Goal: Transaction & Acquisition: Purchase product/service

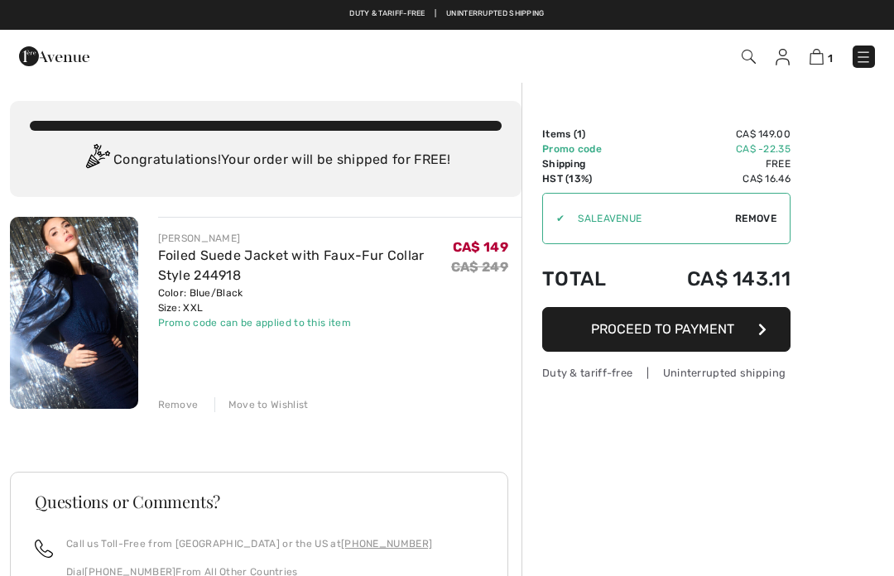
checkbox input "true"
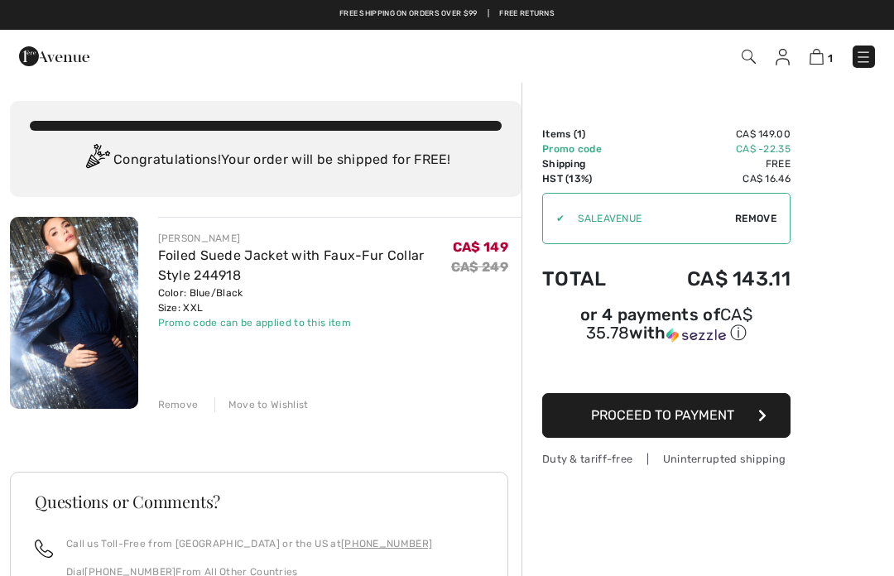
click at [784, 53] on img at bounding box center [782, 57] width 14 height 17
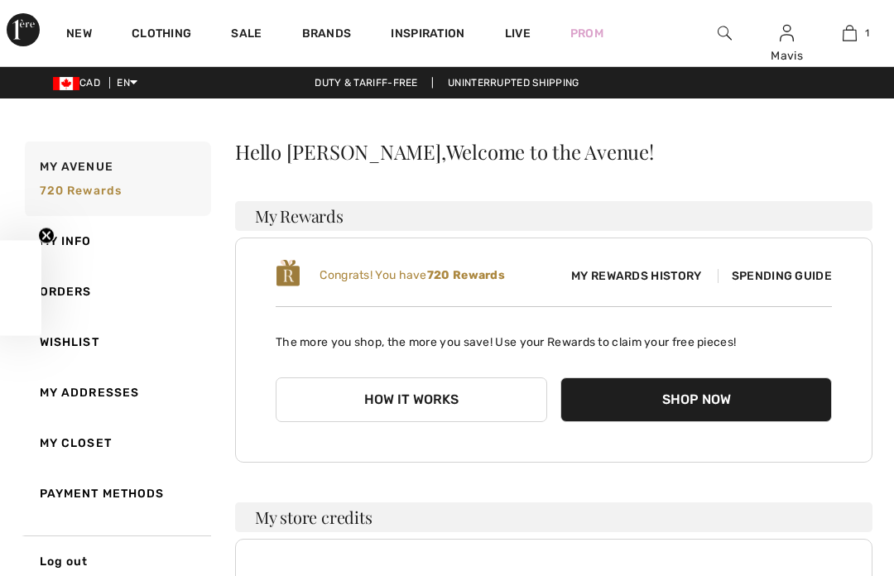
checkbox input "true"
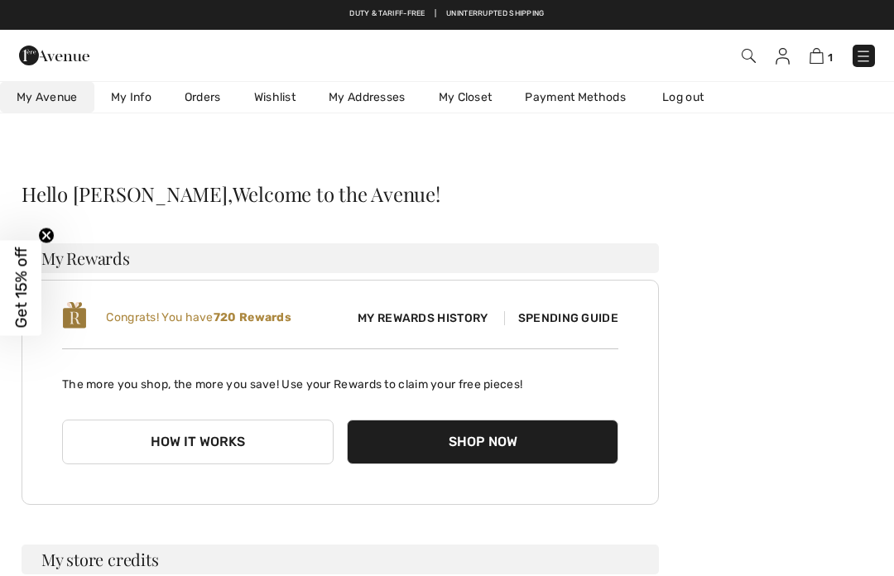
click at [566, 311] on span "Spending Guide" at bounding box center [561, 318] width 114 height 14
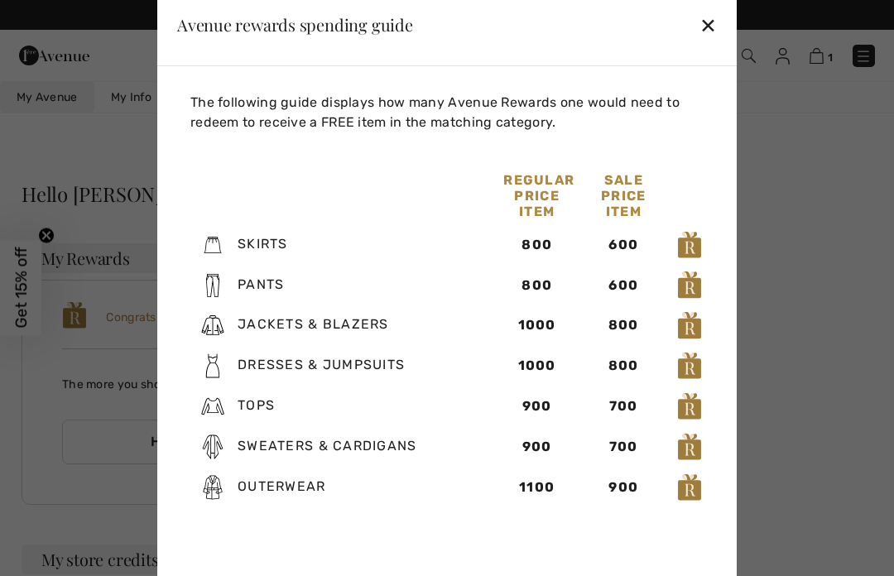
click at [705, 28] on div "✕" at bounding box center [707, 24] width 17 height 35
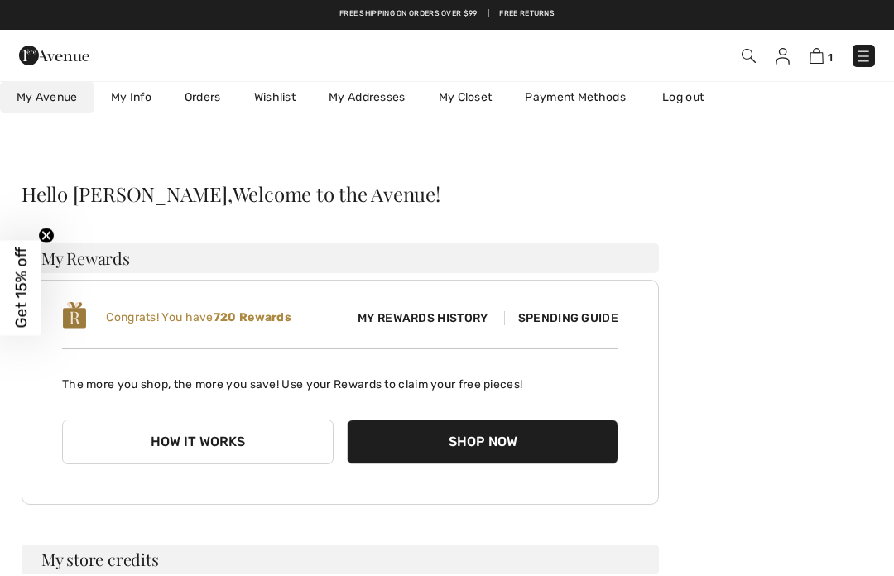
click at [278, 91] on link "Wishlist" at bounding box center [274, 97] width 74 height 31
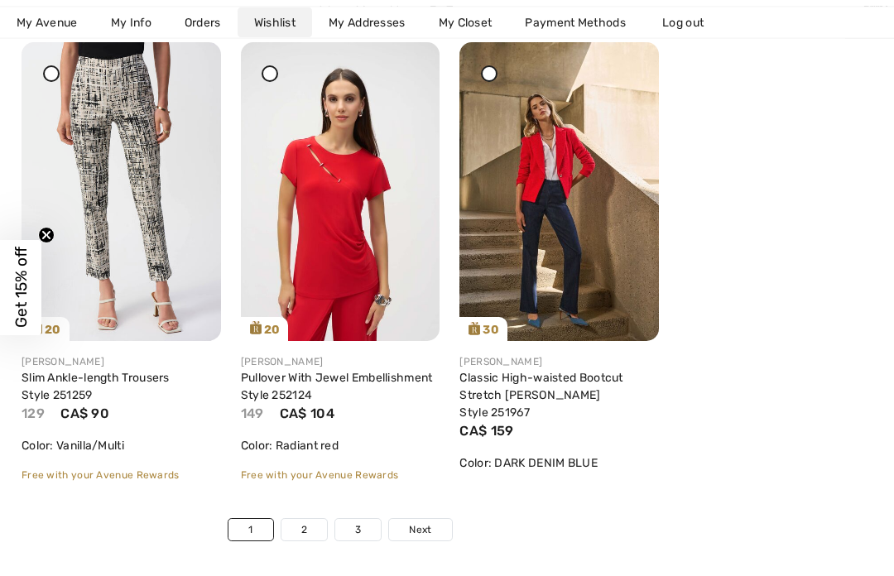
scroll to position [5364, 0]
click at [89, 175] on img at bounding box center [121, 191] width 199 height 298
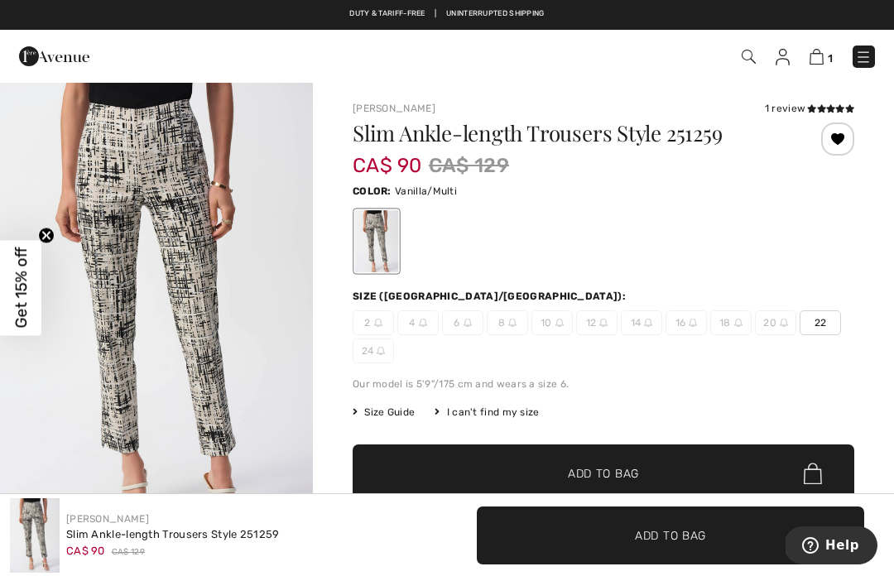
click at [843, 141] on div at bounding box center [837, 138] width 33 height 33
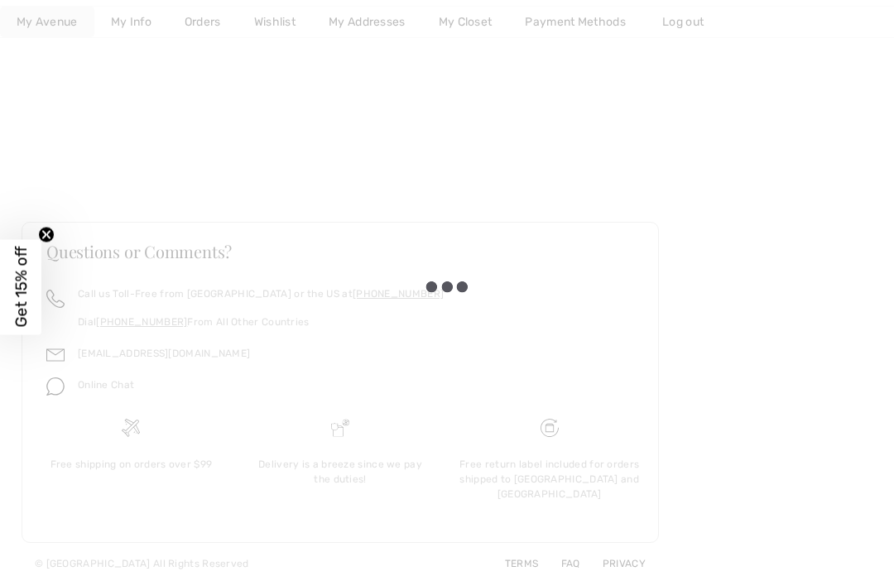
scroll to position [1, 0]
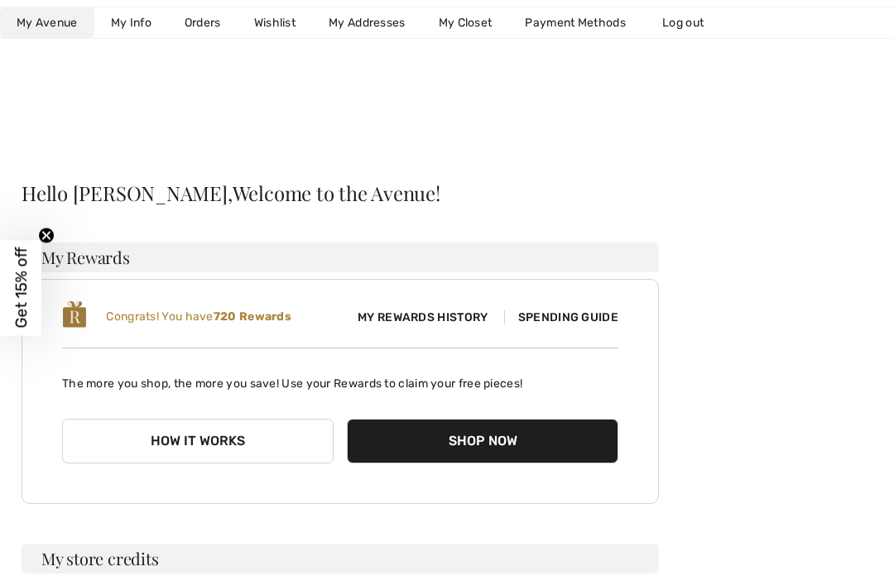
click at [280, 17] on link "Wishlist" at bounding box center [274, 22] width 74 height 31
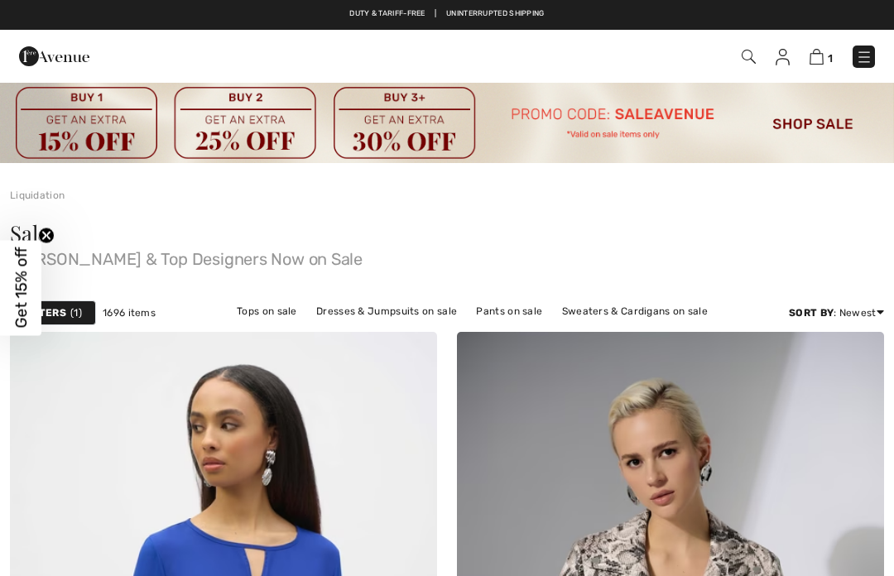
checkbox input "true"
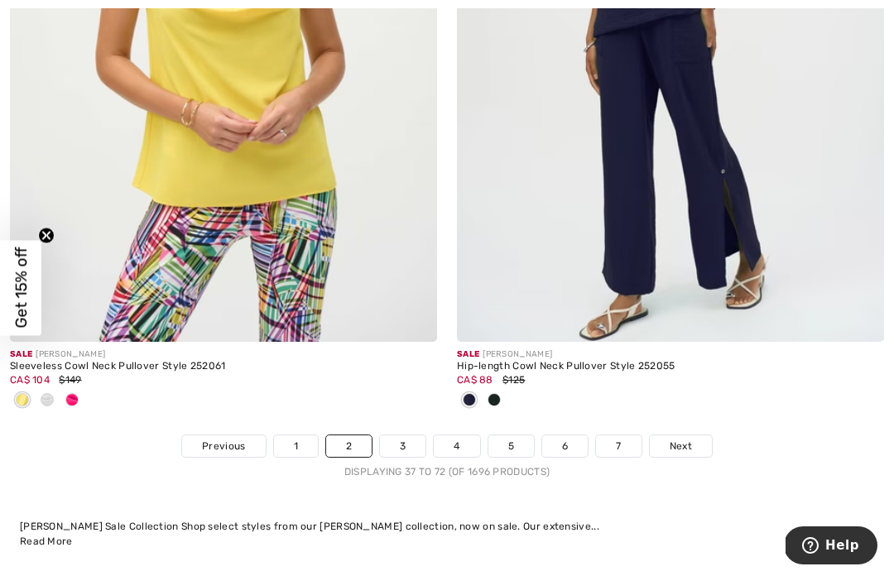
scroll to position [13332, 0]
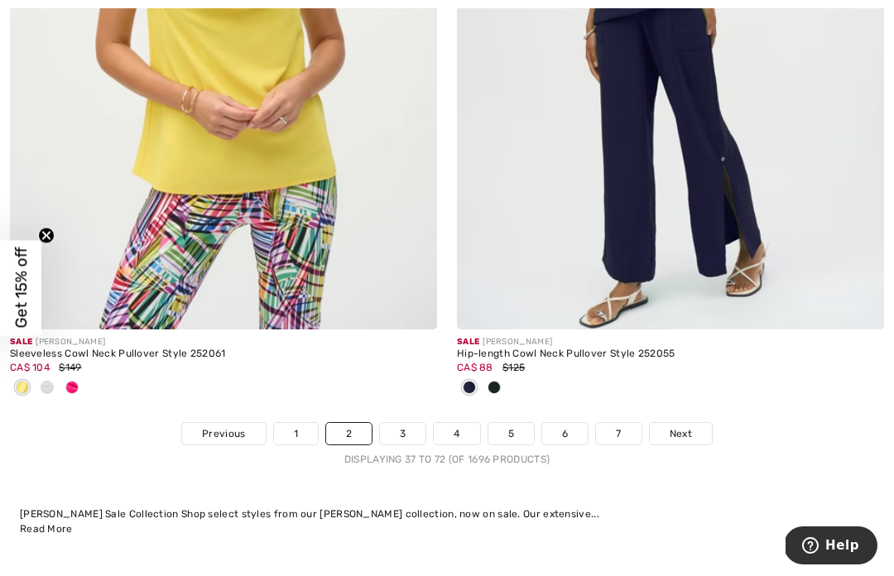
click at [688, 423] on link "Next" at bounding box center [680, 434] width 62 height 22
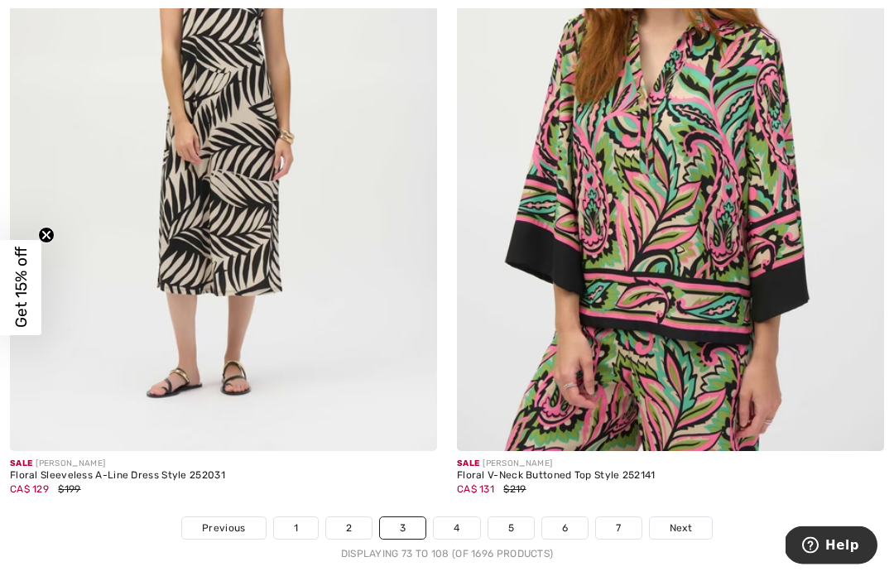
scroll to position [13213, 0]
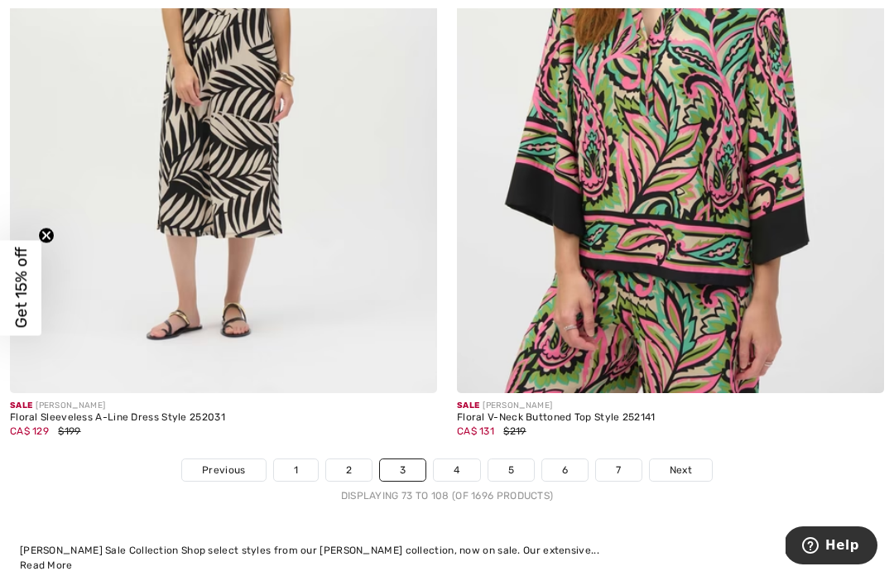
click at [688, 463] on span "Next" at bounding box center [680, 470] width 22 height 15
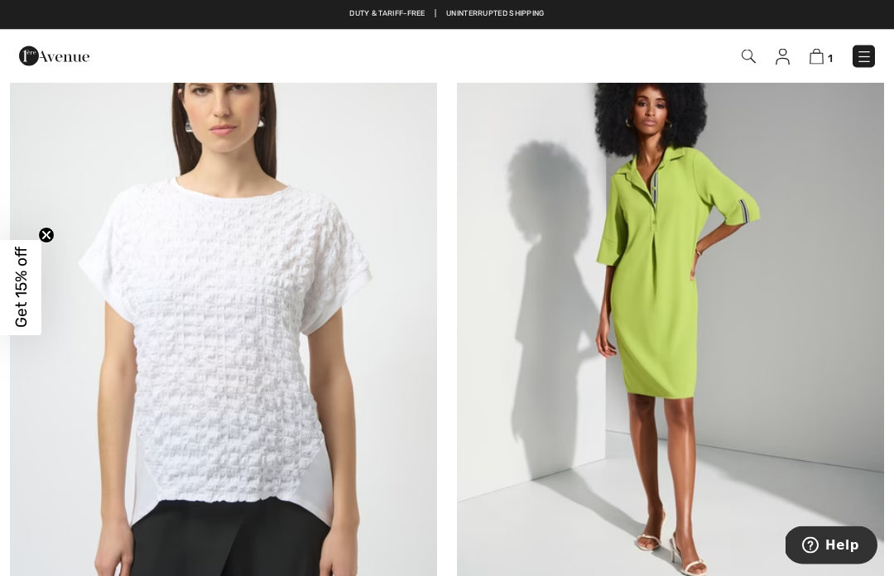
scroll to position [1076, 0]
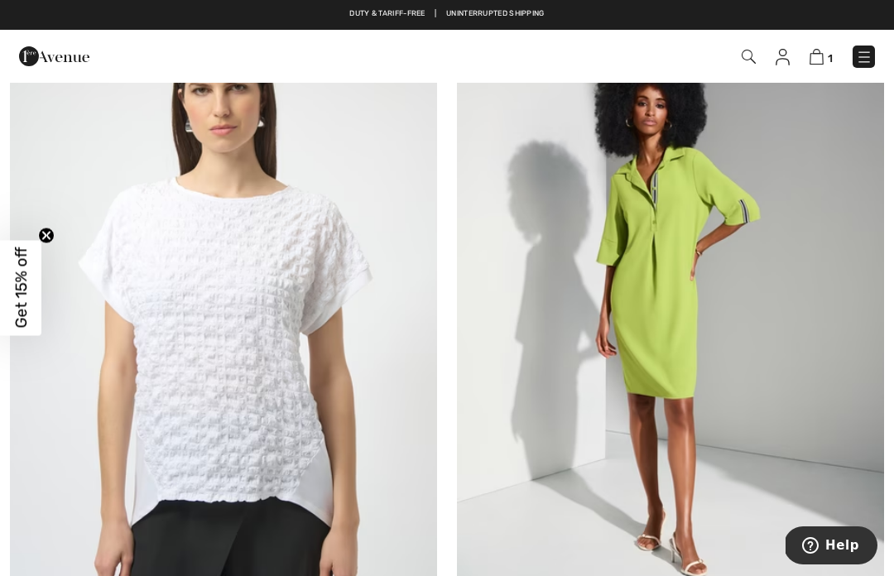
click at [788, 341] on img at bounding box center [670, 308] width 427 height 640
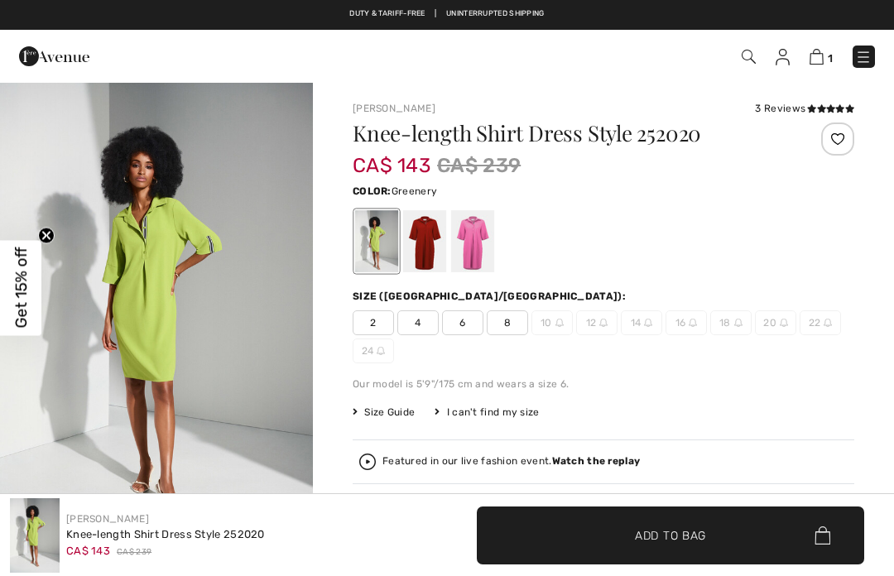
checkbox input "true"
click at [429, 247] on div at bounding box center [424, 241] width 43 height 62
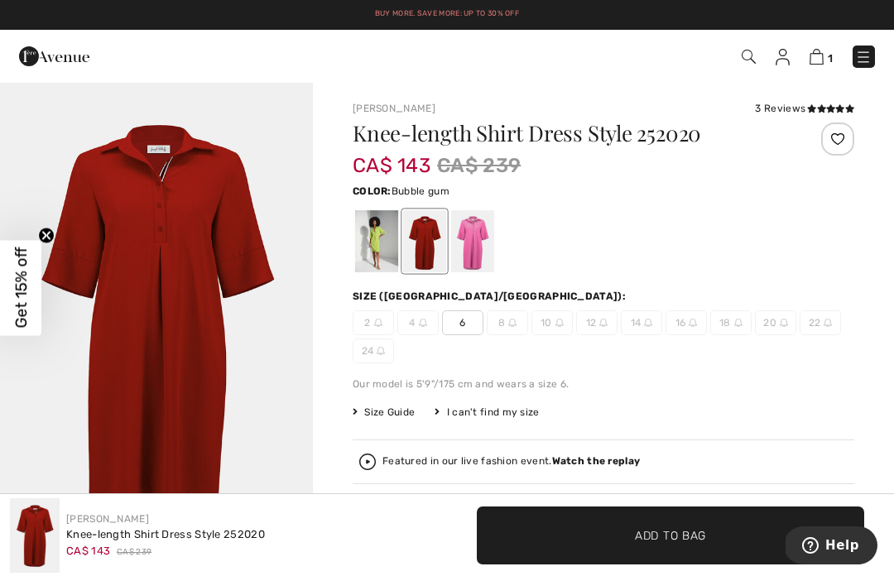
click at [480, 235] on div at bounding box center [472, 241] width 43 height 62
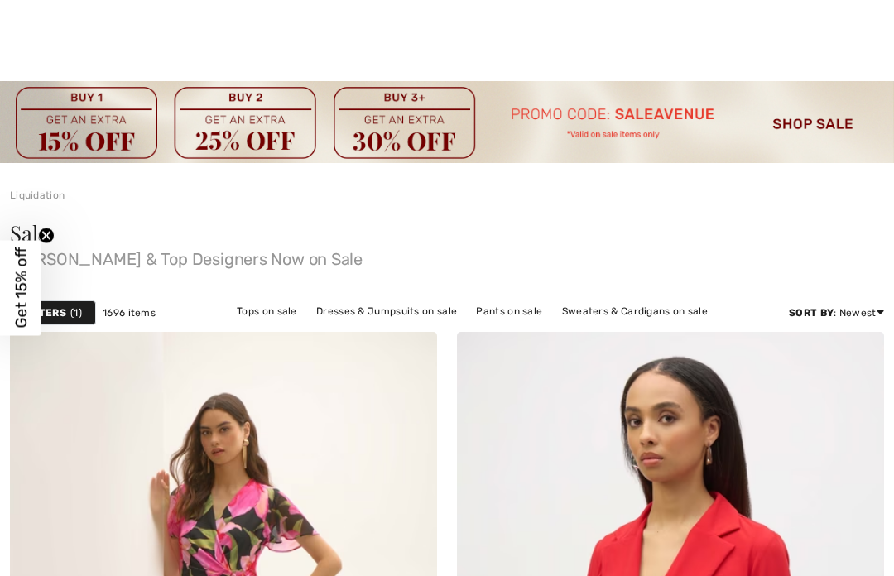
checkbox input "true"
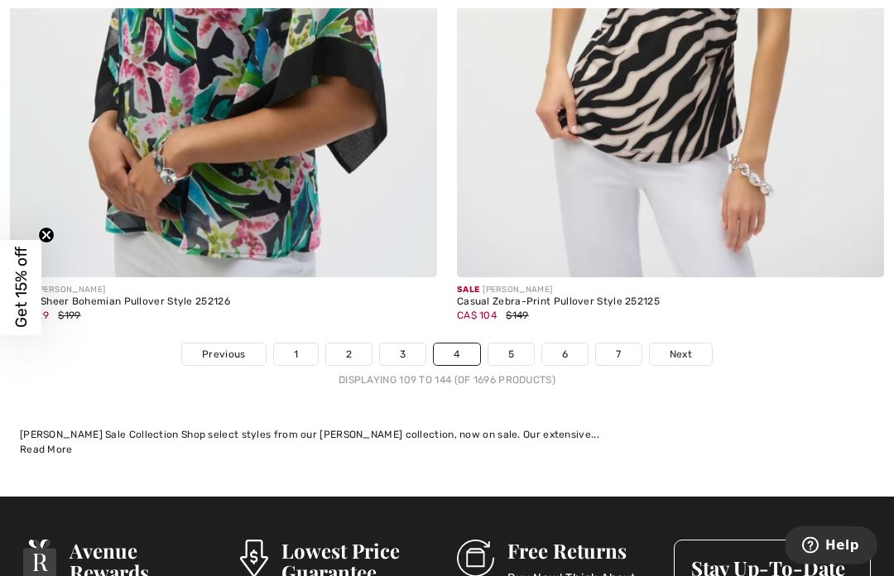
scroll to position [13239, 0]
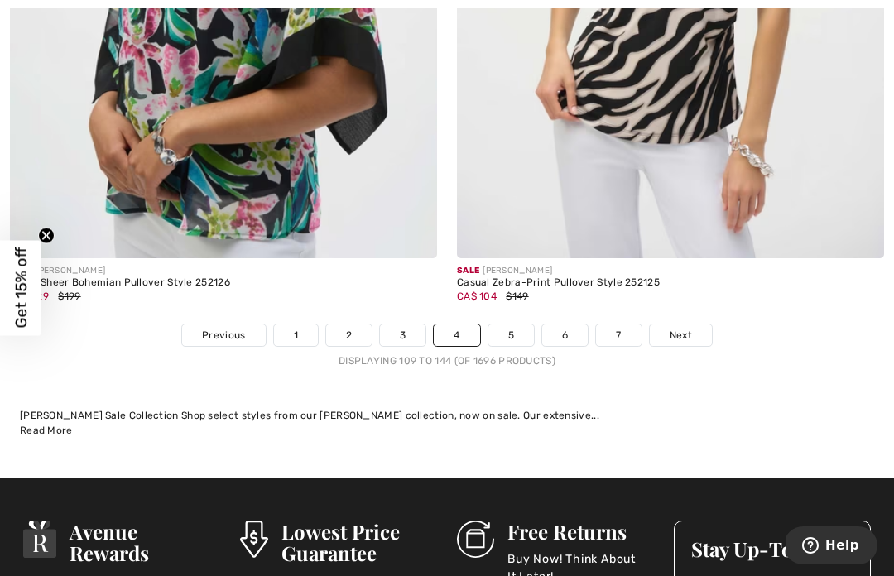
click at [688, 328] on span "Next" at bounding box center [680, 335] width 22 height 15
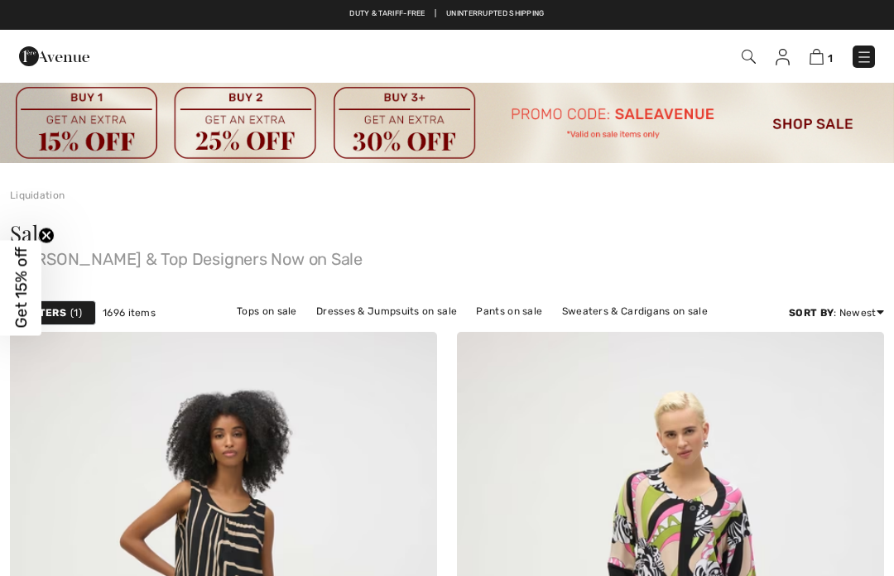
checkbox input "true"
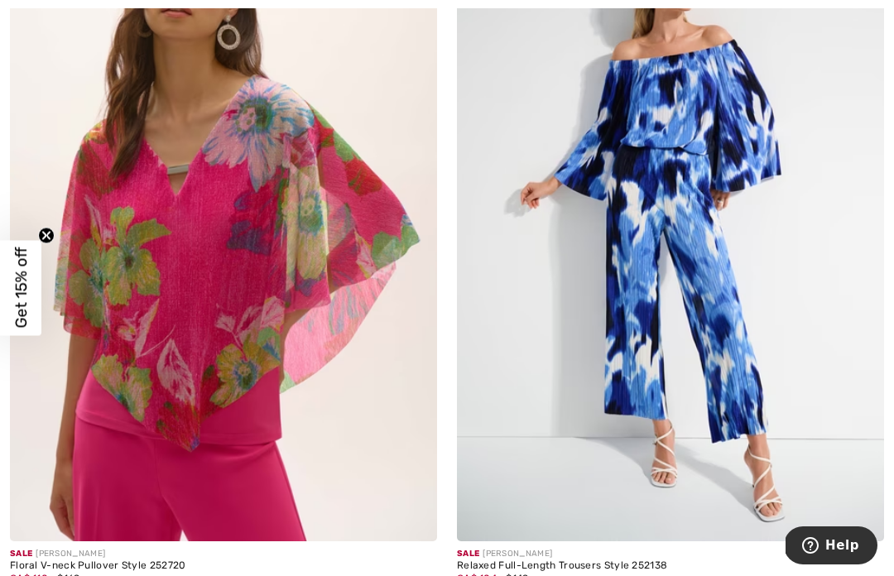
scroll to position [10735, 0]
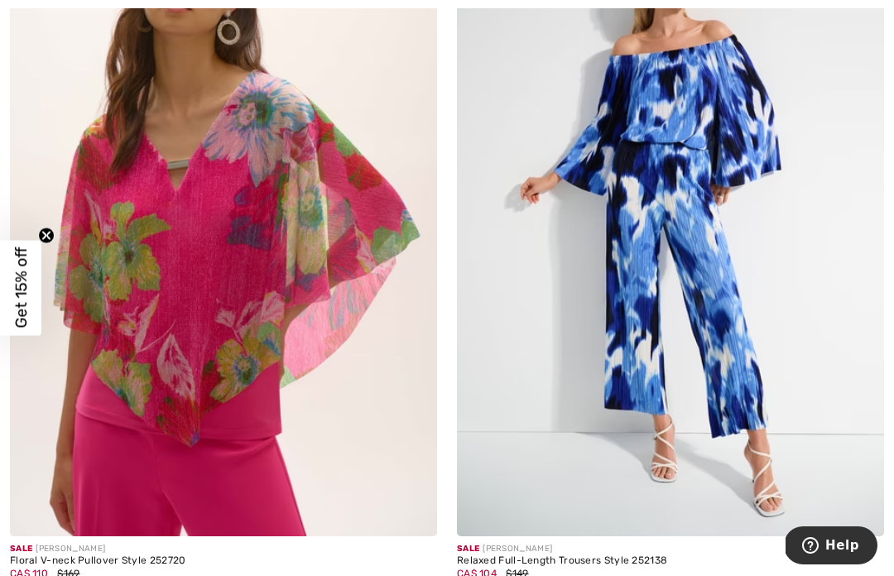
click at [786, 371] on img at bounding box center [670, 216] width 427 height 640
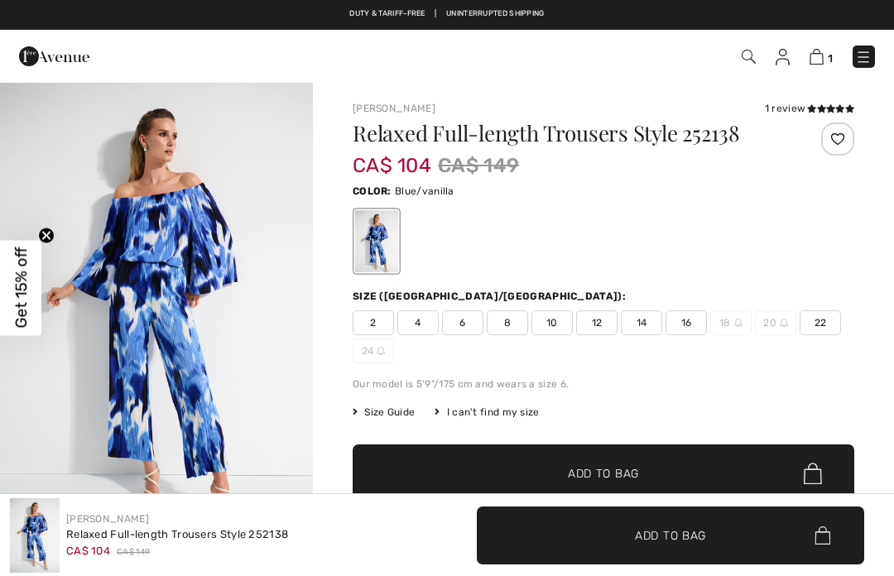
checkbox input "true"
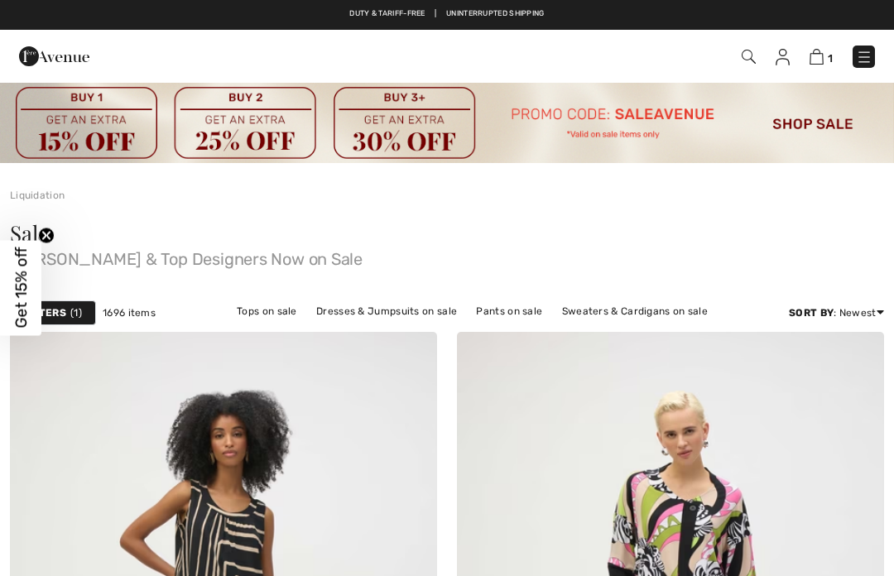
checkbox input "true"
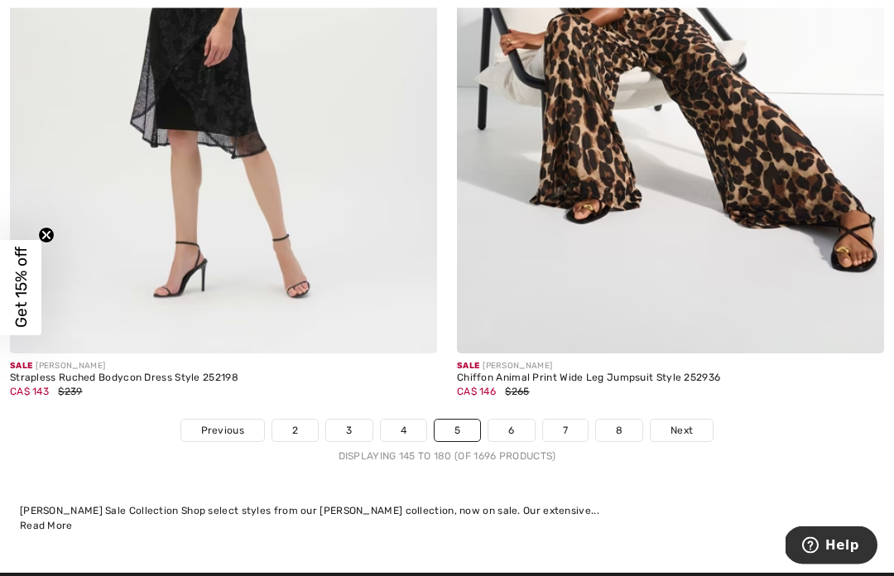
scroll to position [13042, 0]
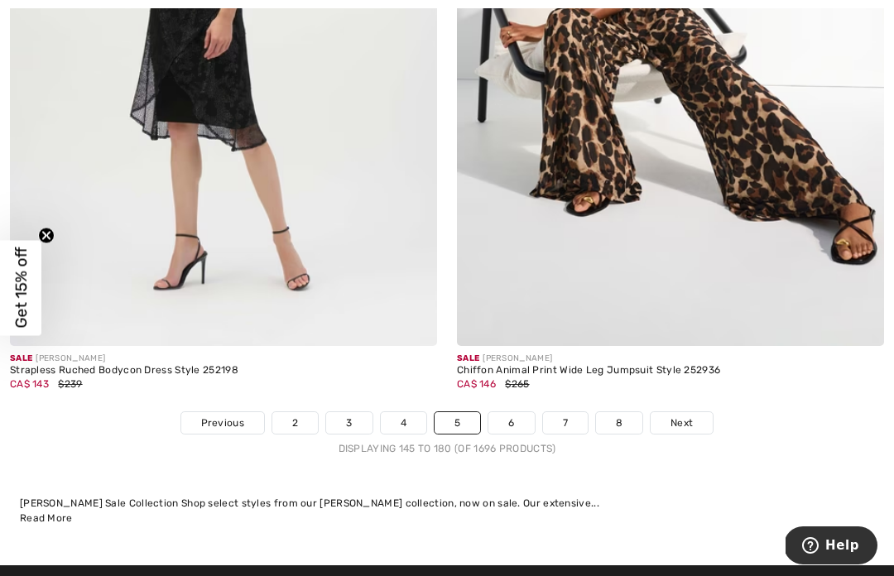
click at [698, 412] on link "Next" at bounding box center [681, 423] width 62 height 22
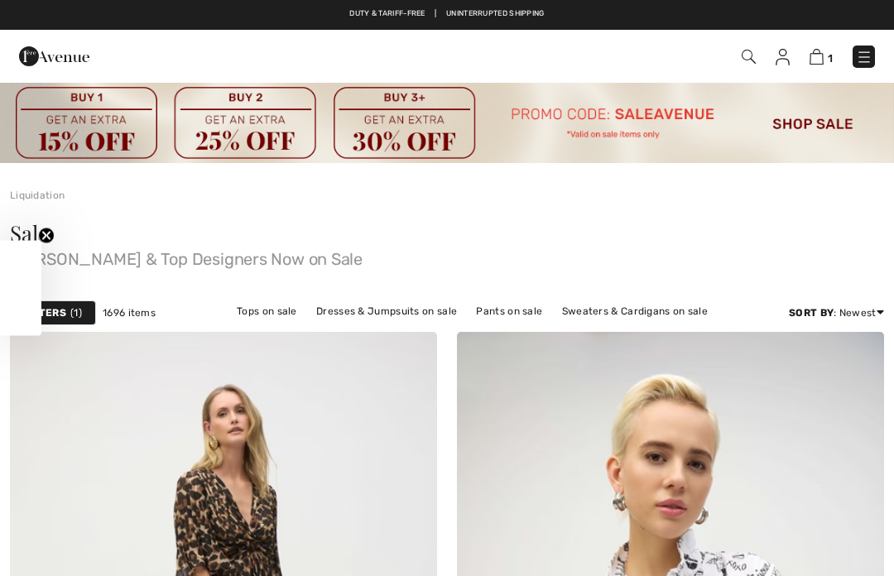
scroll to position [78, 0]
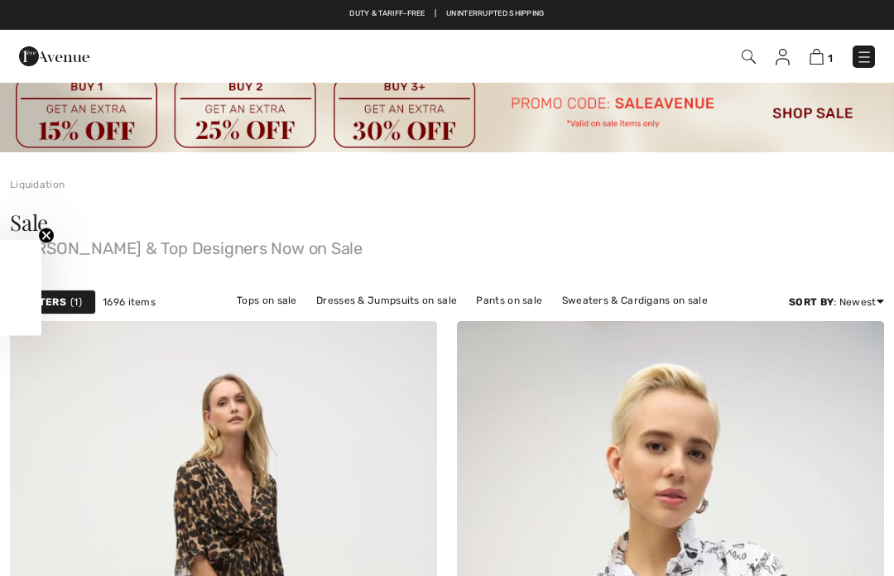
checkbox input "true"
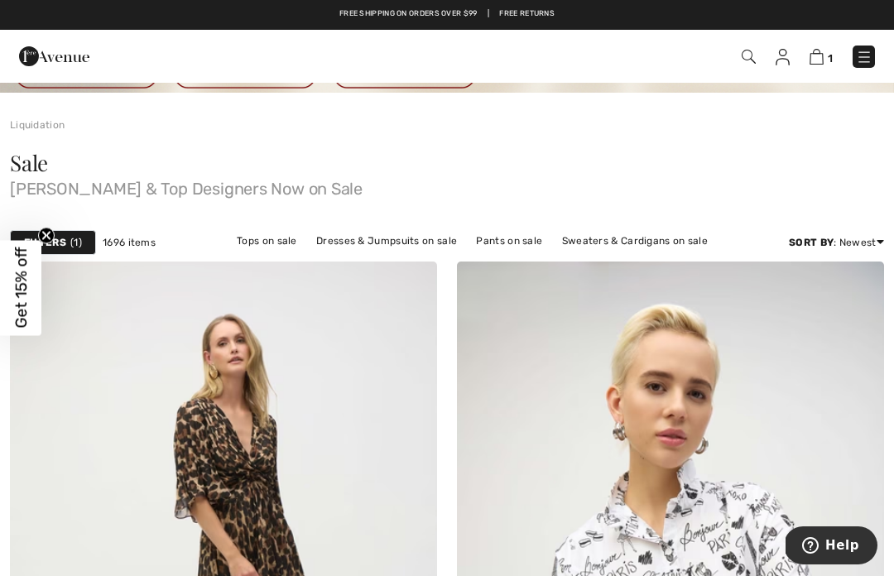
scroll to position [0, 0]
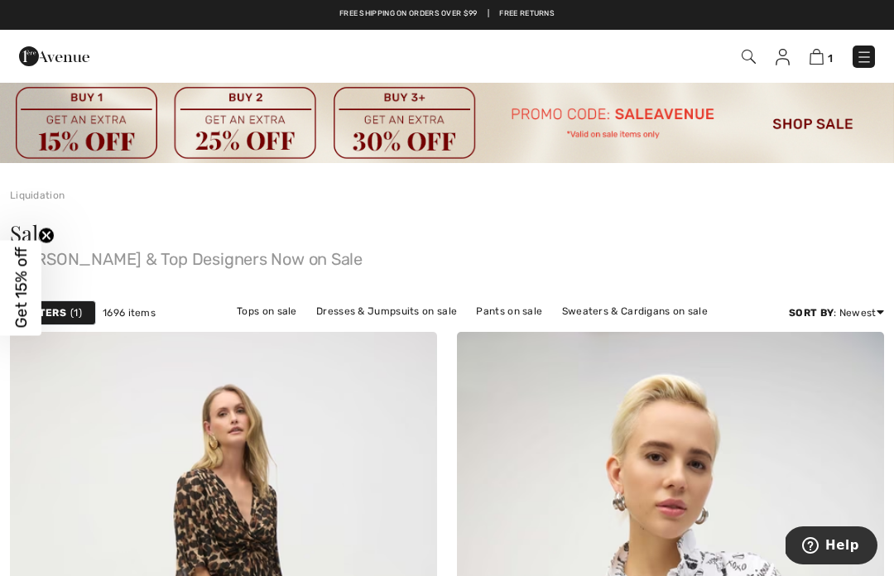
click at [819, 58] on img at bounding box center [816, 57] width 14 height 16
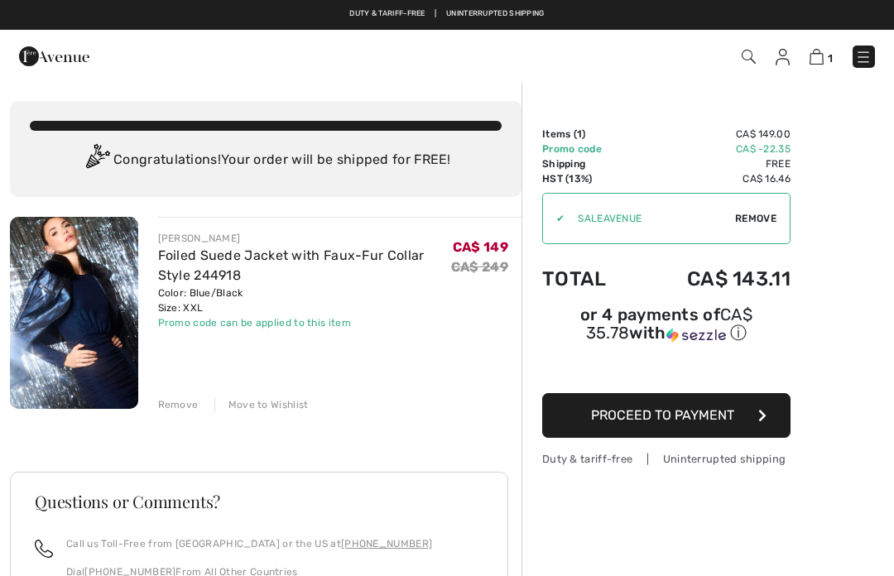
click at [867, 53] on img at bounding box center [863, 57] width 17 height 17
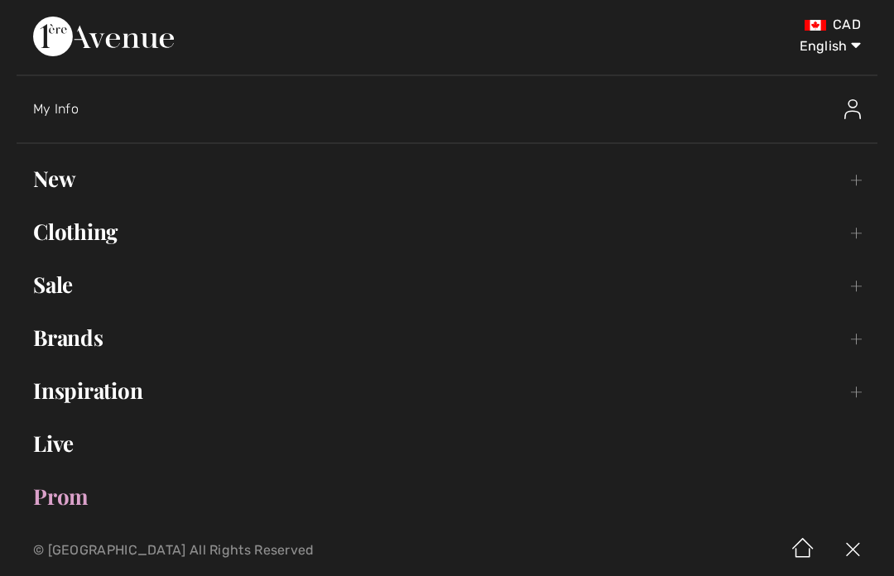
click at [51, 285] on link "Sale Toggle submenu" at bounding box center [447, 284] width 860 height 36
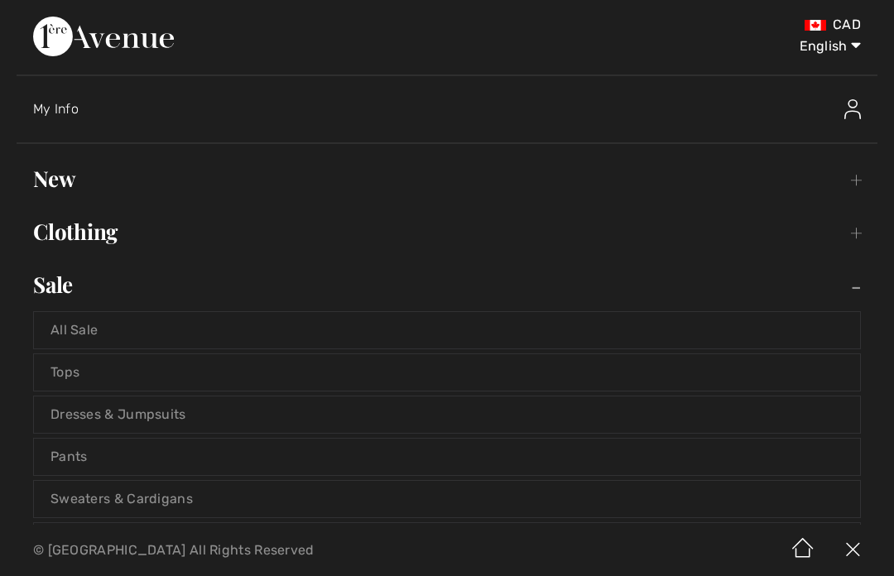
click at [55, 456] on link "Pants" at bounding box center [447, 457] width 826 height 36
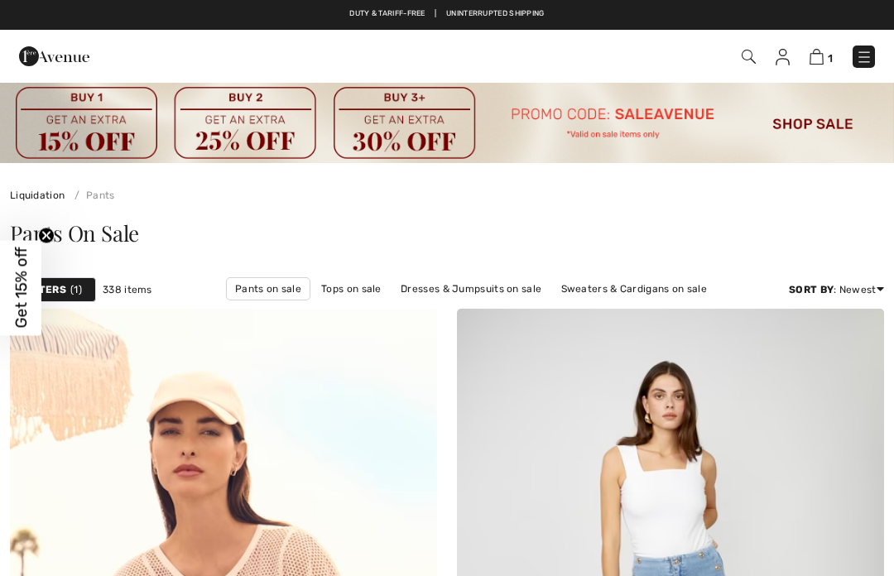
checkbox input "true"
click at [268, 289] on link "Pants on sale" at bounding box center [268, 288] width 84 height 23
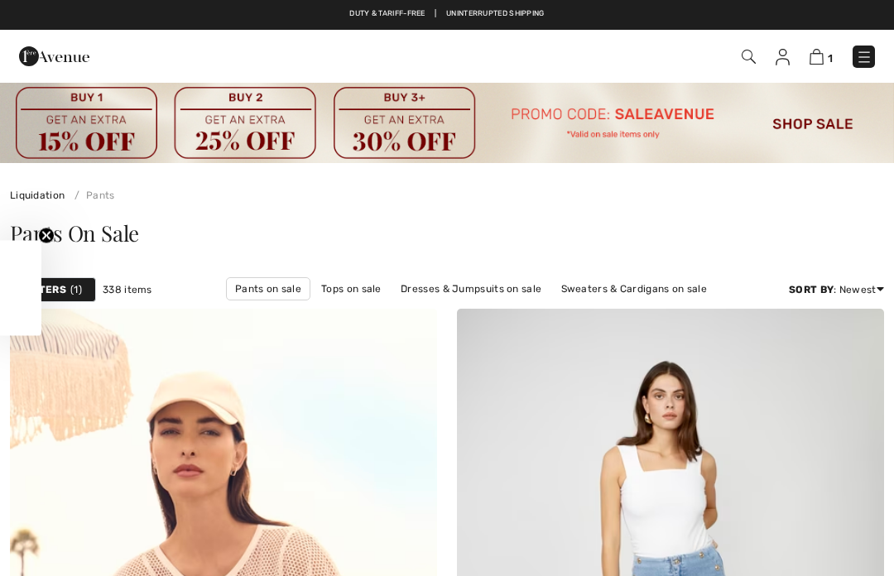
checkbox input "true"
click at [39, 285] on span "Get 15% off" at bounding box center [20, 288] width 41 height 95
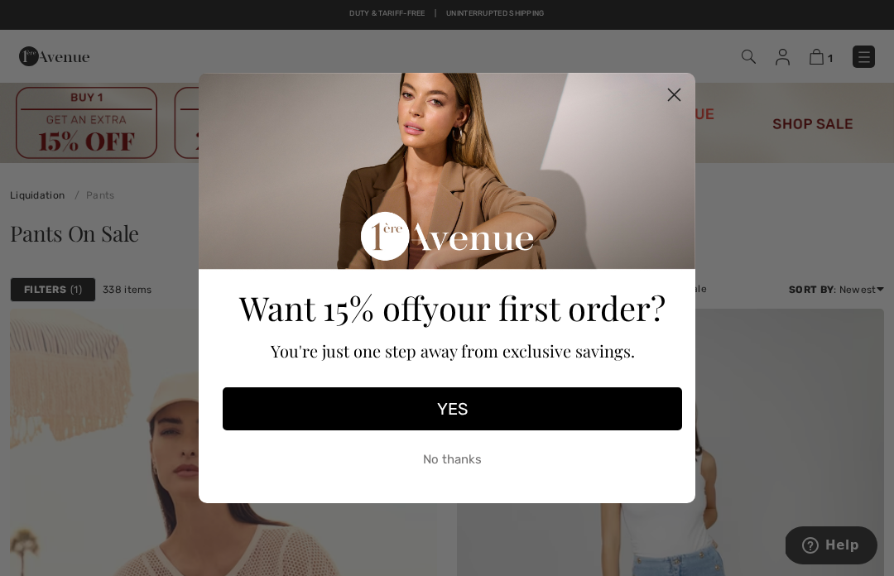
click at [680, 92] on circle "Close dialog" at bounding box center [673, 94] width 27 height 27
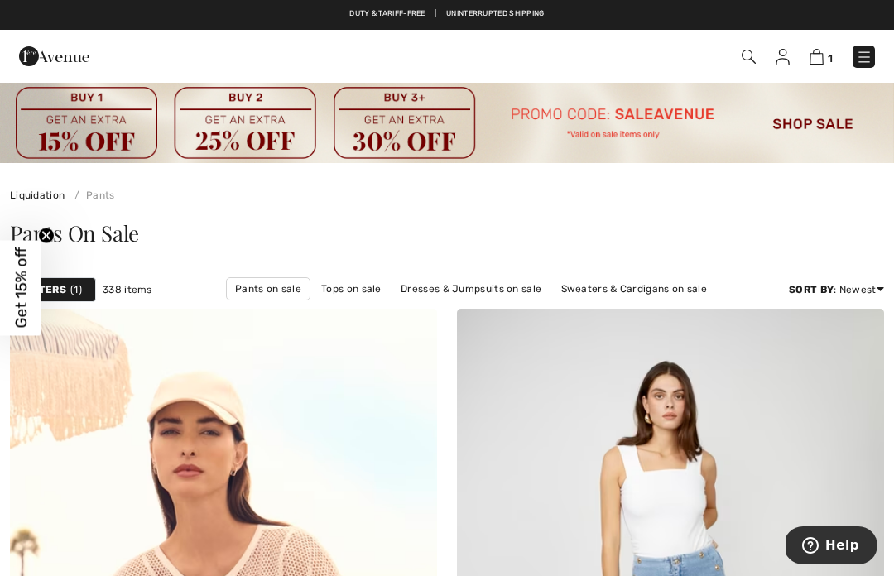
click at [80, 290] on span "1" at bounding box center [76, 289] width 12 height 15
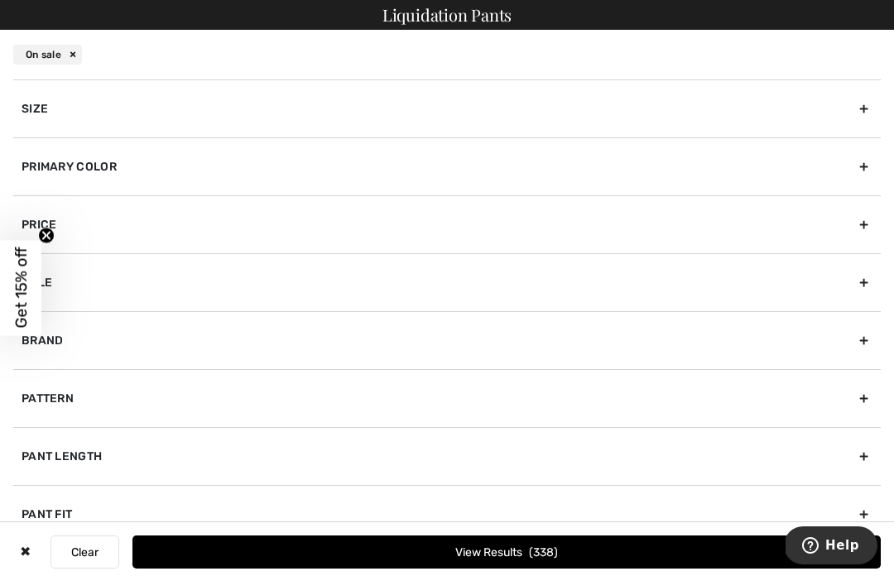
click at [71, 170] on div "Primary Color" at bounding box center [446, 166] width 867 height 58
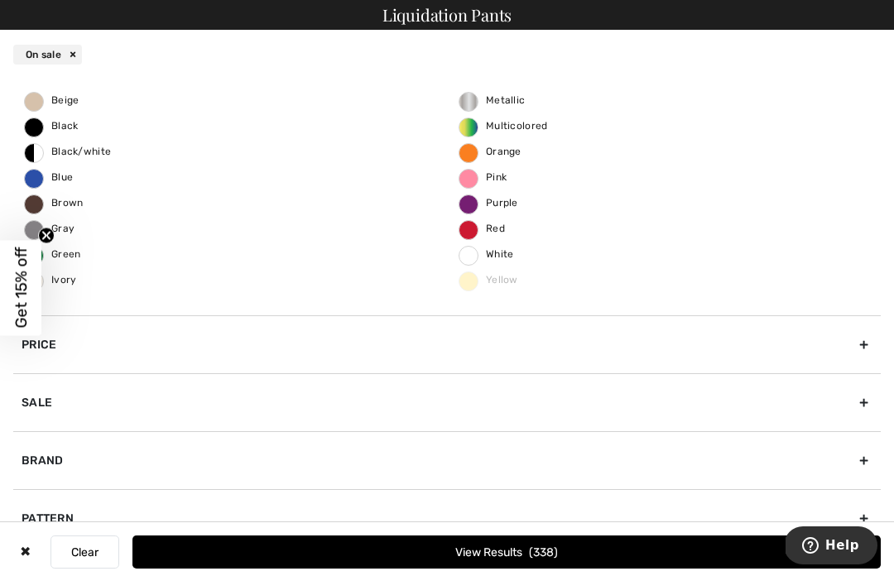
scroll to position [111, 0]
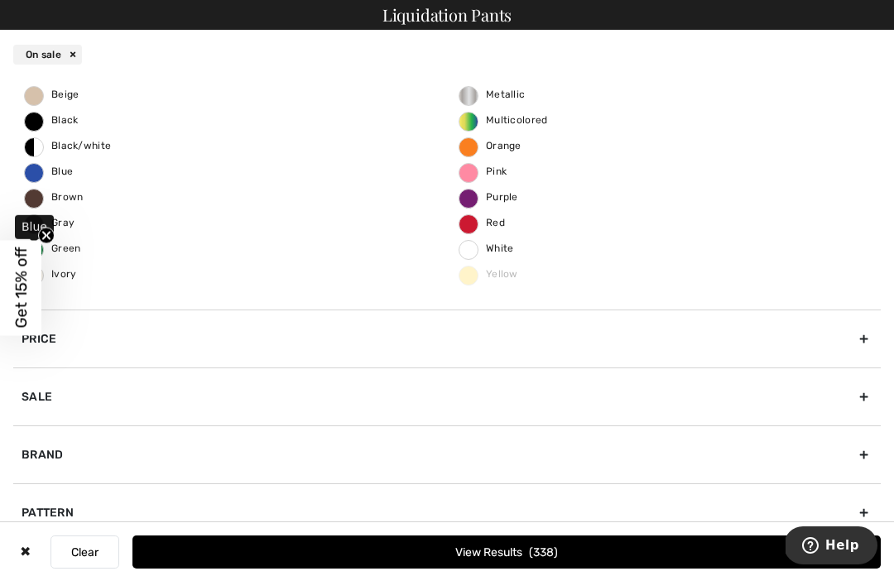
click at [29, 169] on span "Blue" at bounding box center [49, 171] width 48 height 12
click at [0, 0] on input "Blue" at bounding box center [0, 0] width 0 height 0
click at [625, 539] on button "View Results 88" at bounding box center [506, 551] width 748 height 33
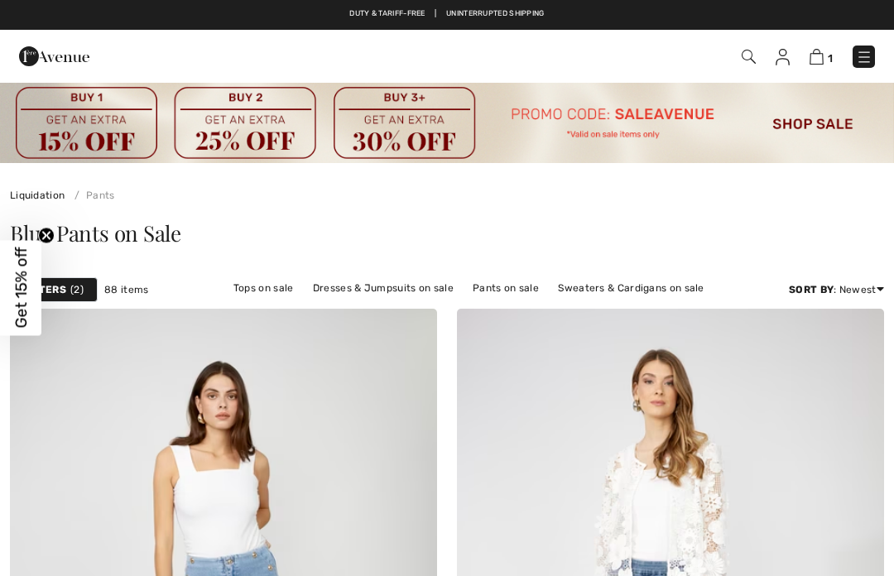
checkbox input "true"
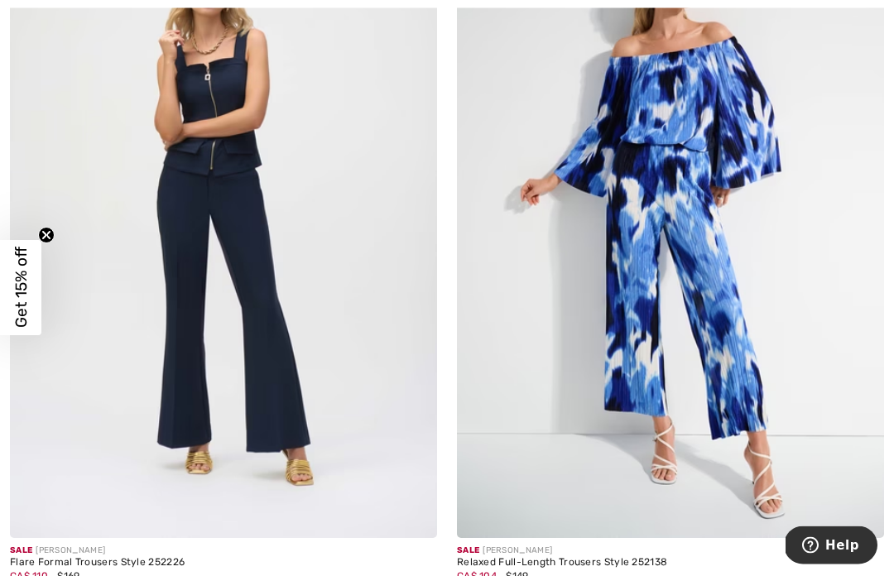
scroll to position [4067, 0]
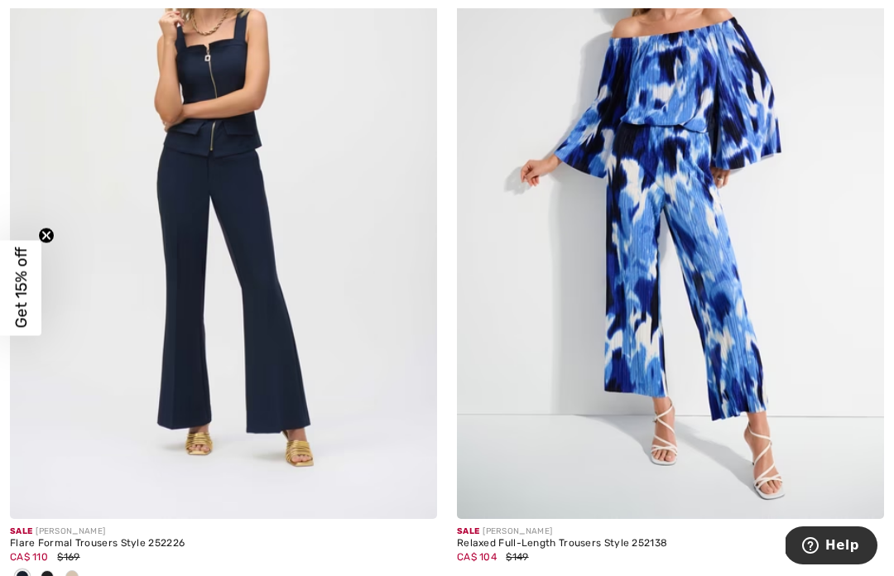
click at [186, 320] on img at bounding box center [223, 198] width 427 height 640
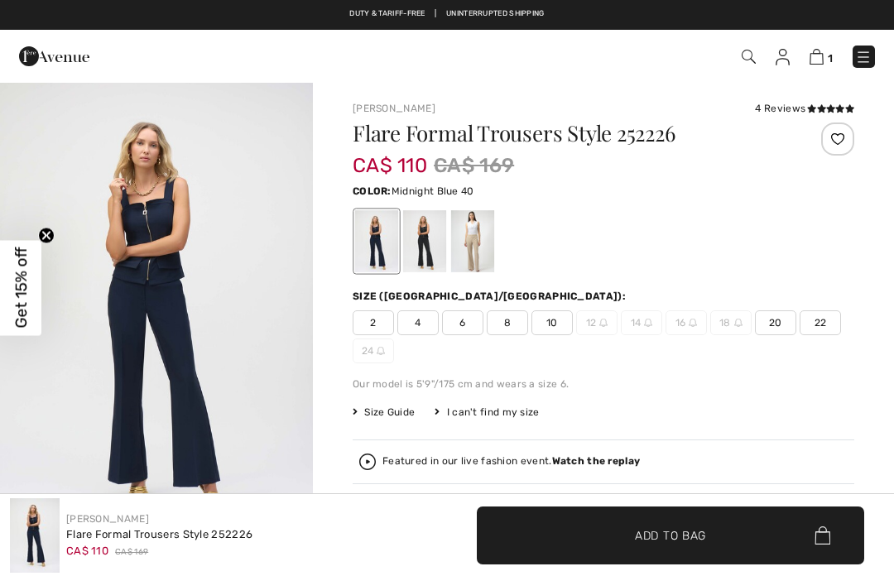
checkbox input "true"
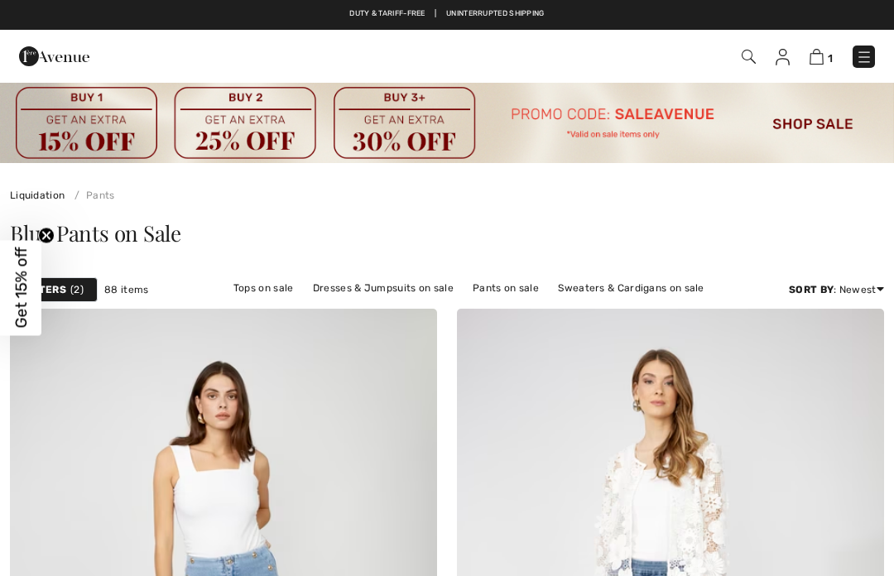
checkbox input "true"
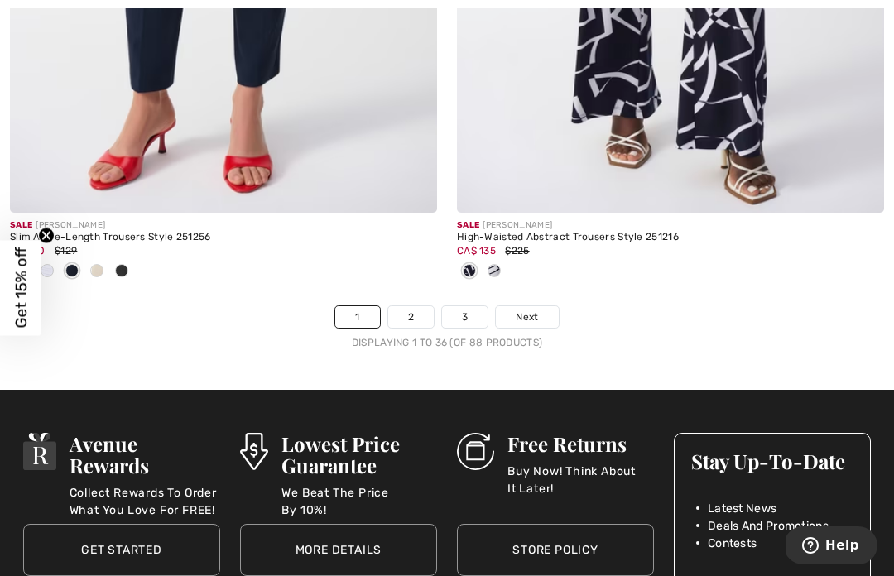
scroll to position [13318, 0]
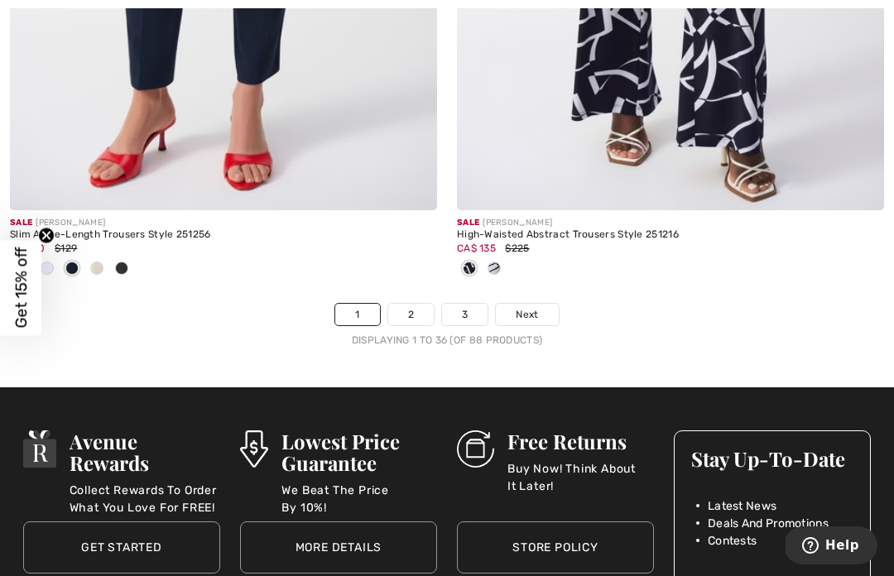
click at [419, 304] on link "2" at bounding box center [411, 315] width 46 height 22
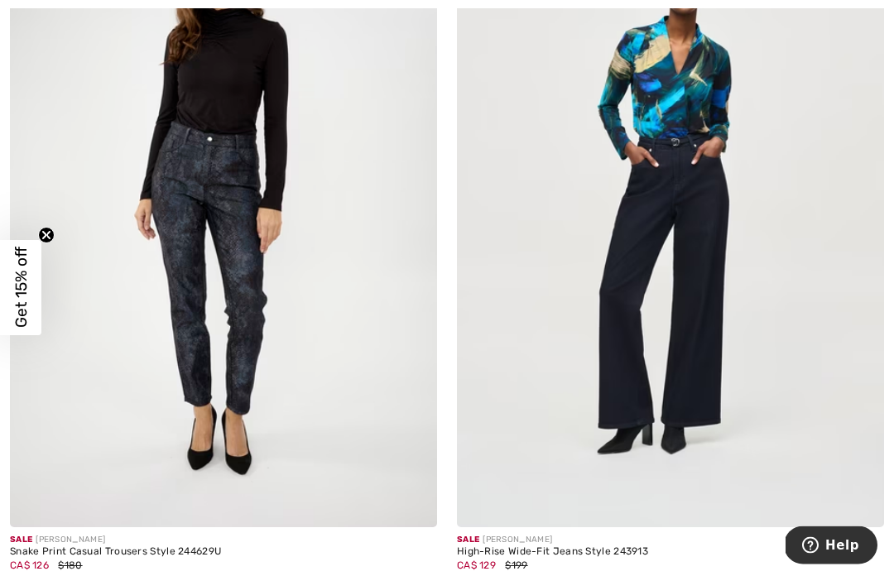
scroll to position [7050, 0]
click at [683, 337] on img at bounding box center [670, 207] width 427 height 640
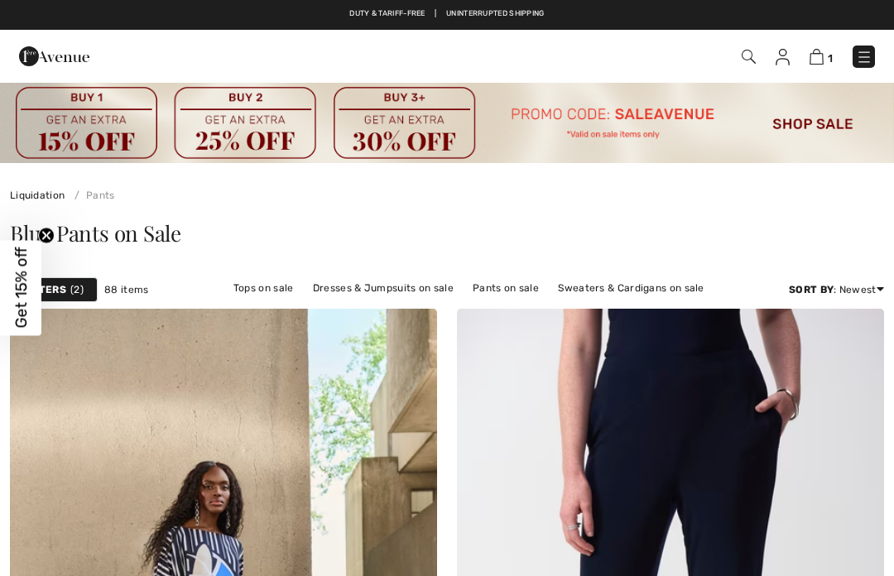
checkbox input "true"
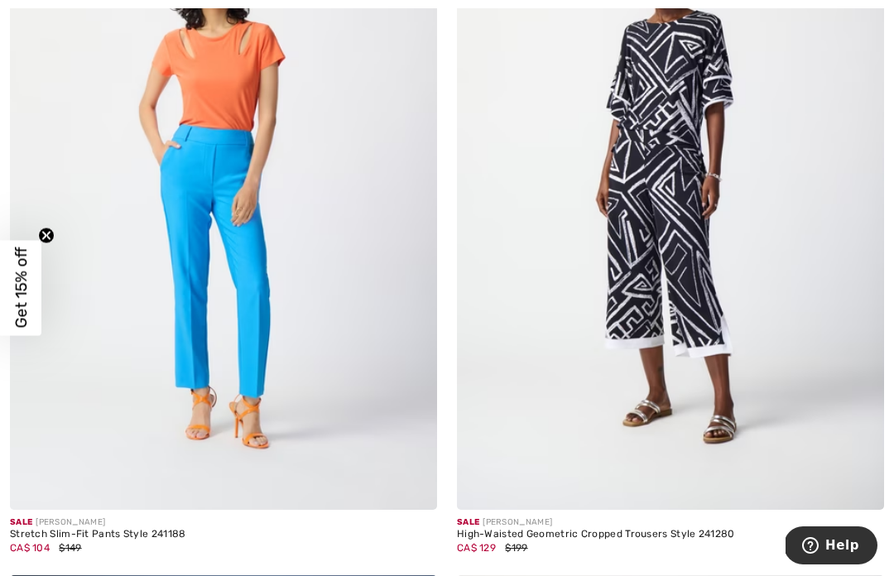
scroll to position [11633, 0]
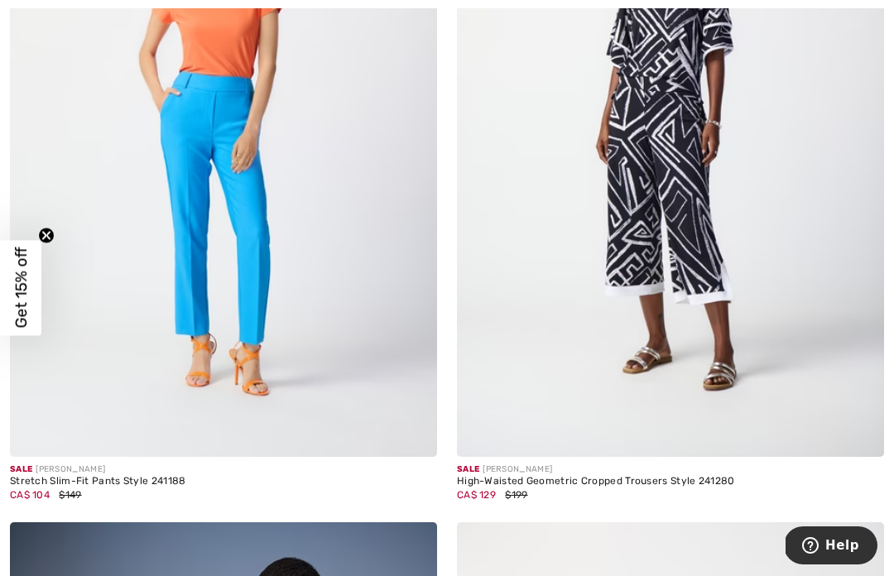
click at [177, 300] on img at bounding box center [223, 136] width 427 height 640
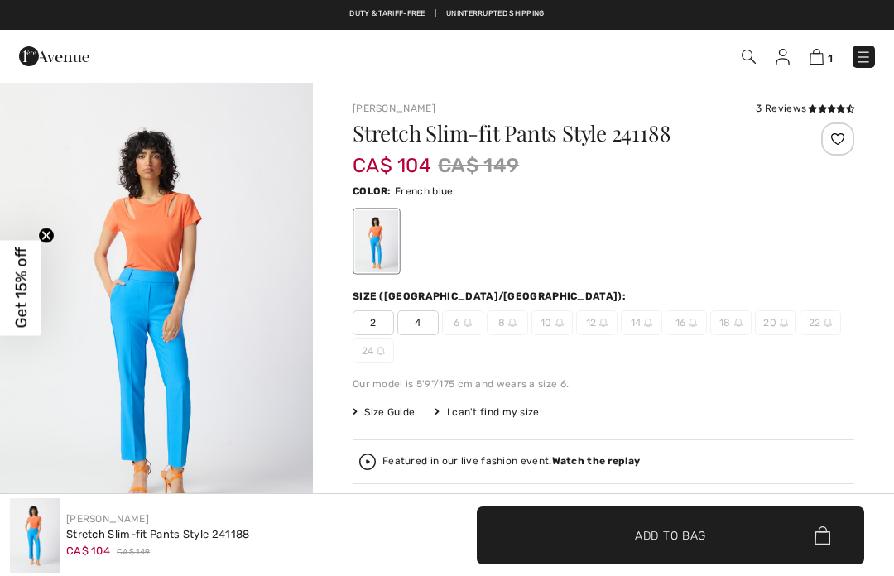
checkbox input "true"
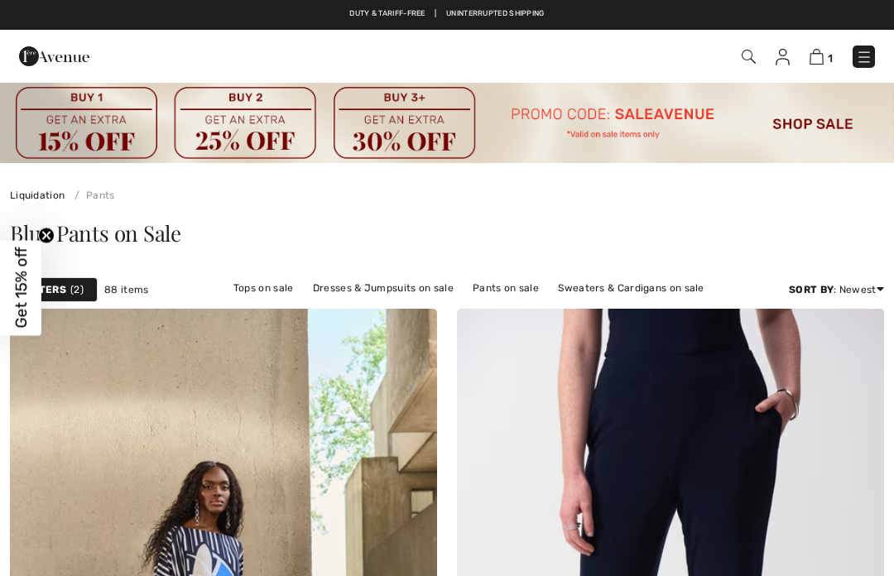
checkbox input "true"
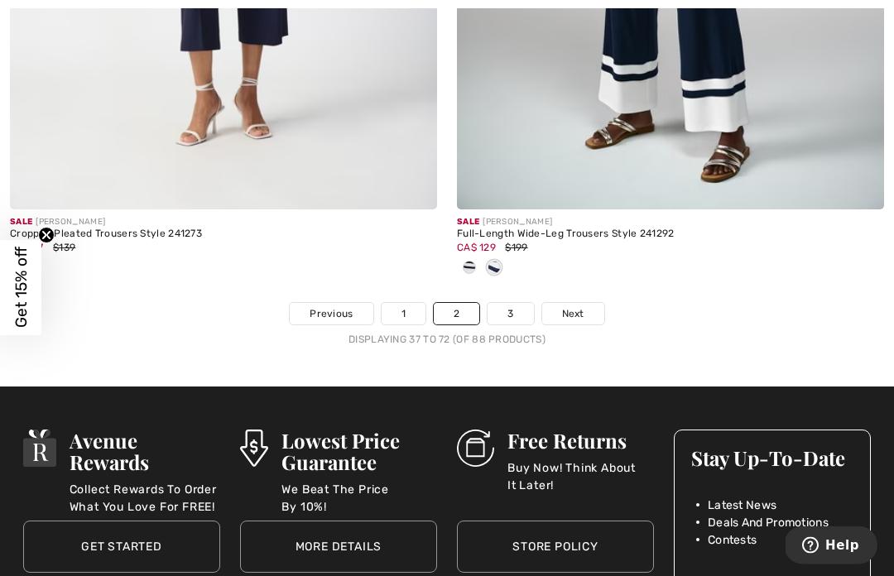
scroll to position [13383, 0]
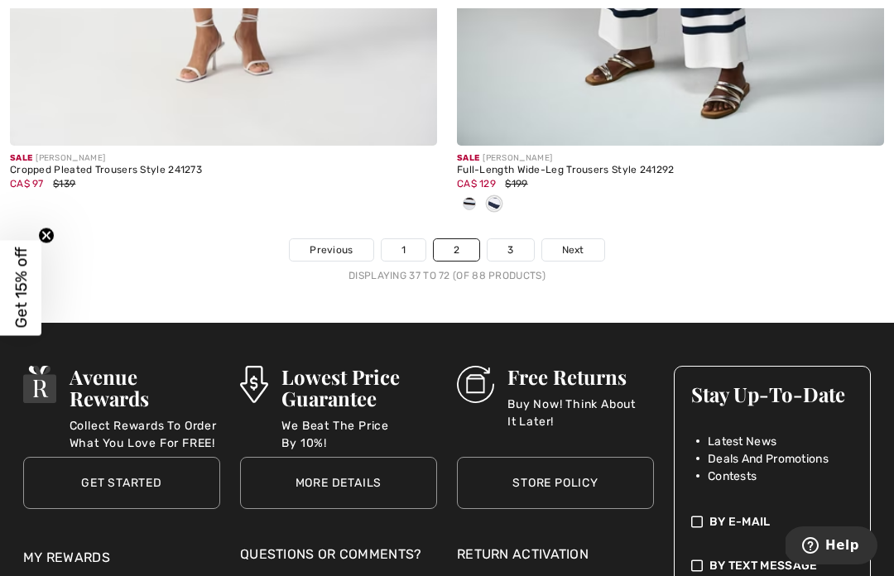
click at [516, 239] on link "3" at bounding box center [510, 250] width 46 height 22
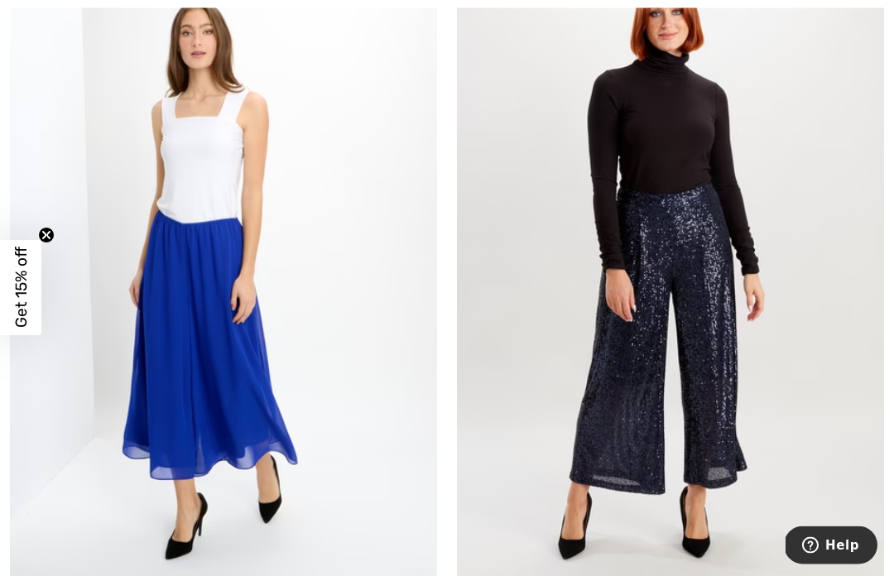
scroll to position [1832, 0]
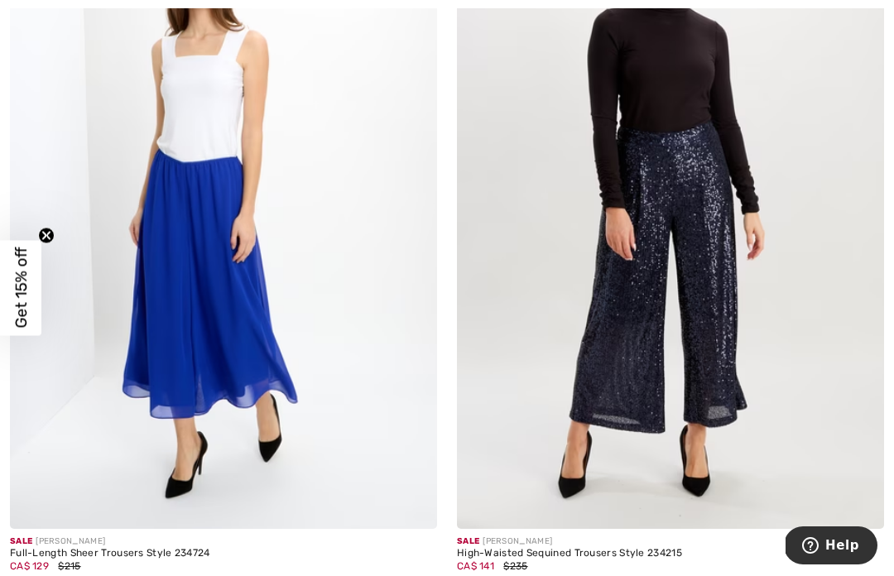
click at [848, 421] on img at bounding box center [670, 208] width 427 height 640
click at [848, 363] on img at bounding box center [670, 208] width 427 height 640
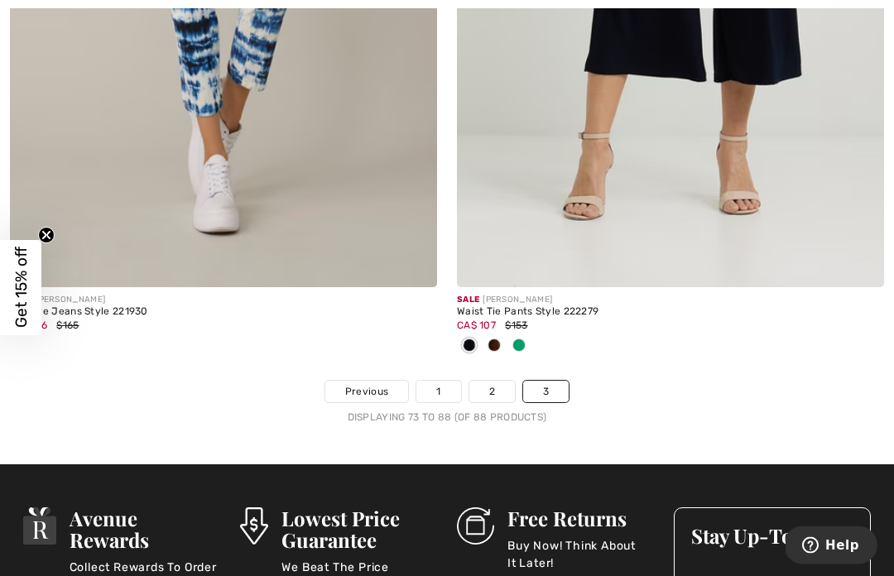
scroll to position [5853, 0]
click at [491, 387] on link "2" at bounding box center [492, 392] width 46 height 22
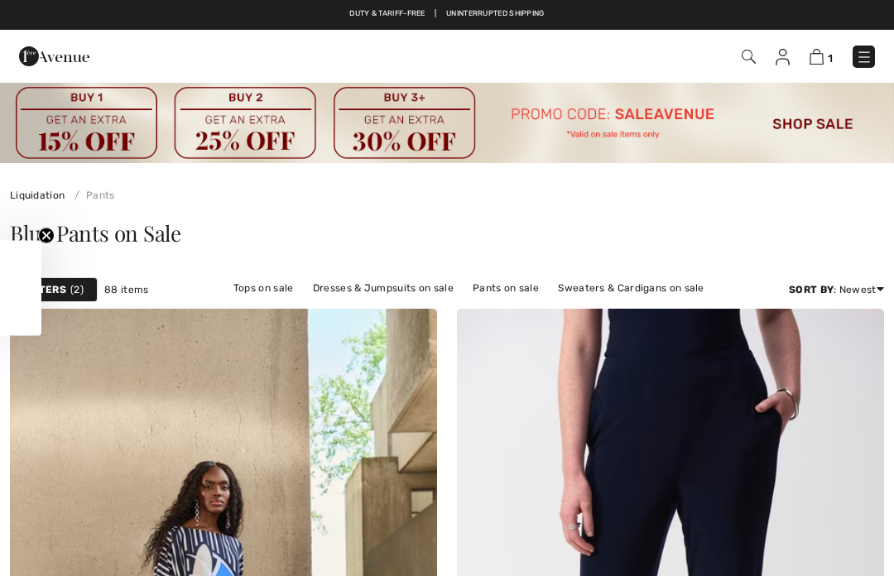
checkbox input "true"
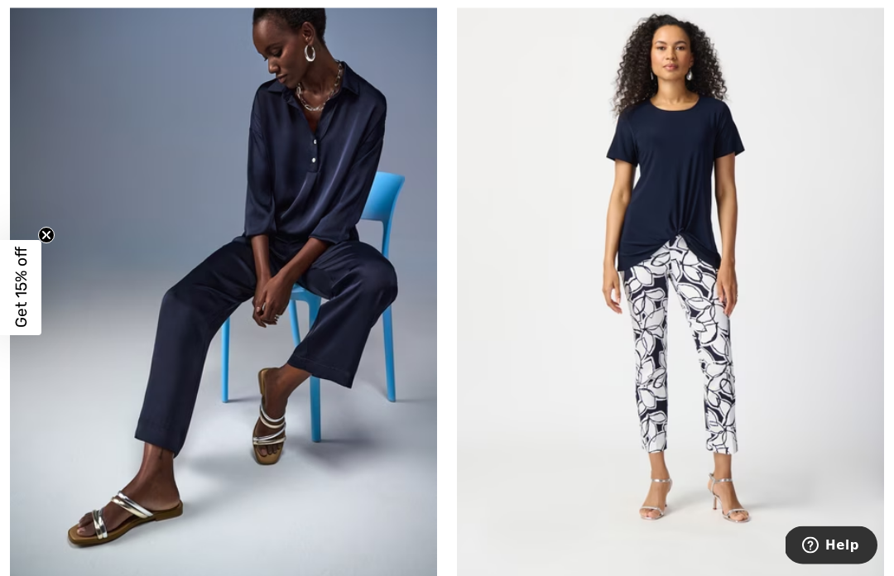
scroll to position [12210, 0]
click at [192, 315] on img at bounding box center [223, 265] width 427 height 640
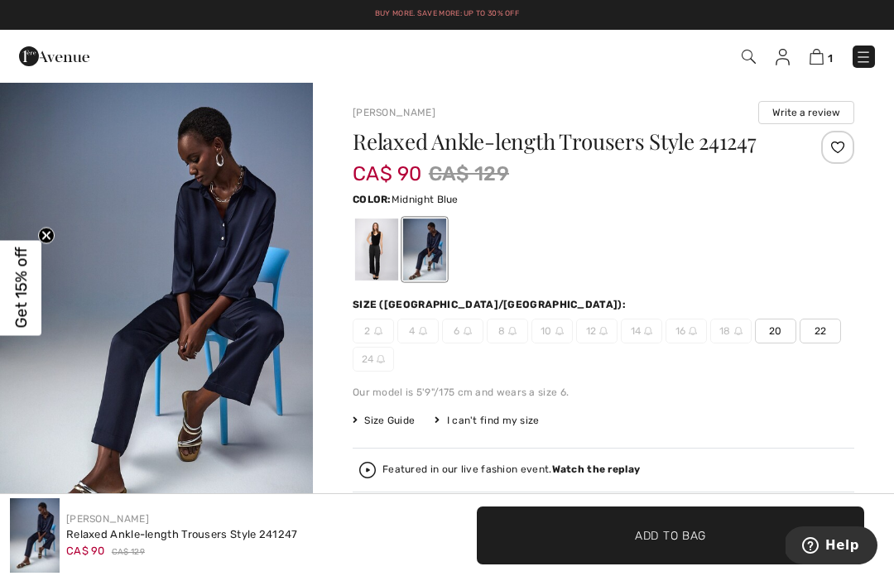
click at [847, 349] on div "2 4 6 8 10 12 14 16 18 20 22 24" at bounding box center [602, 345] width 501 height 53
